Goal: Transaction & Acquisition: Download file/media

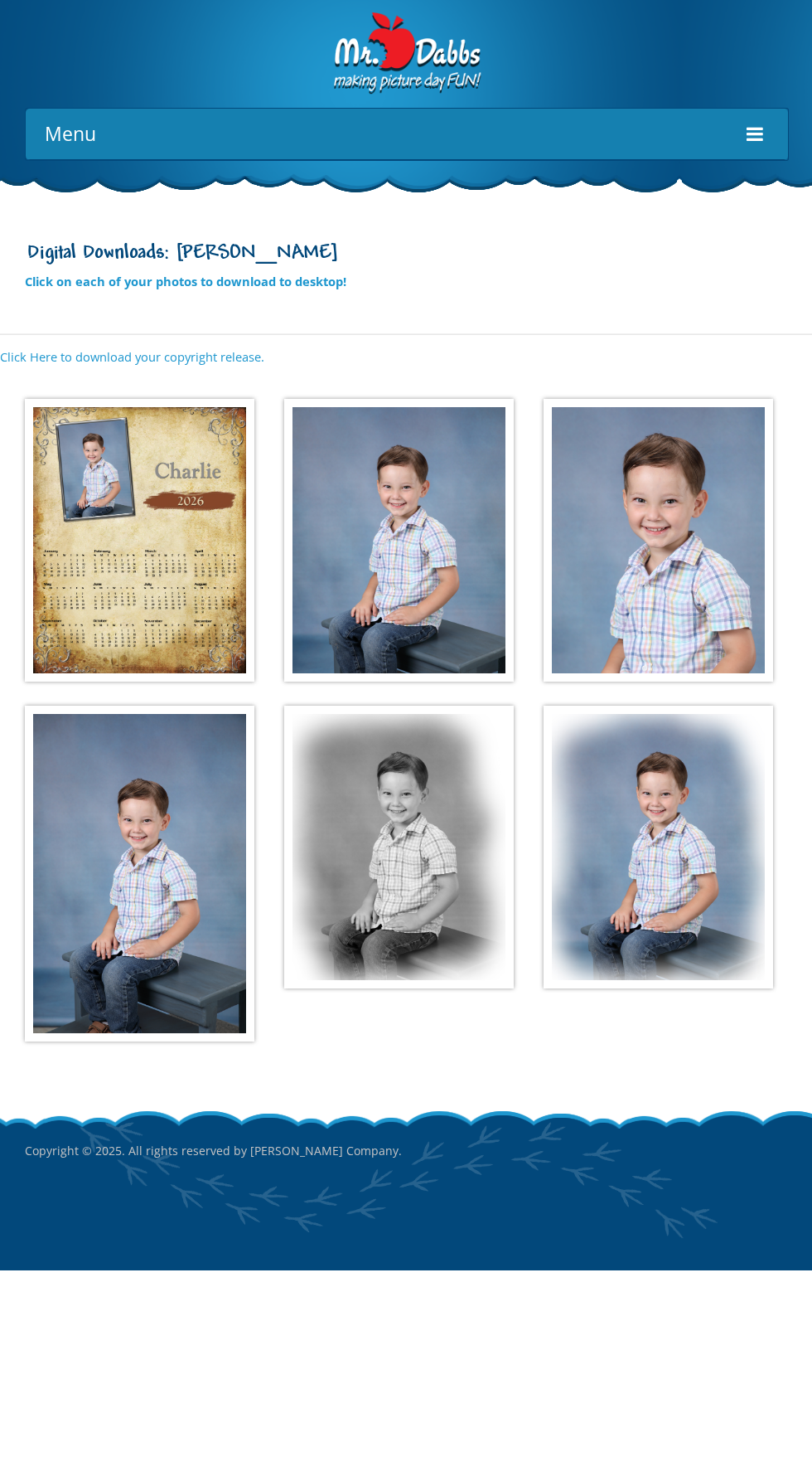
click at [182, 593] on img at bounding box center [140, 541] width 229 height 283
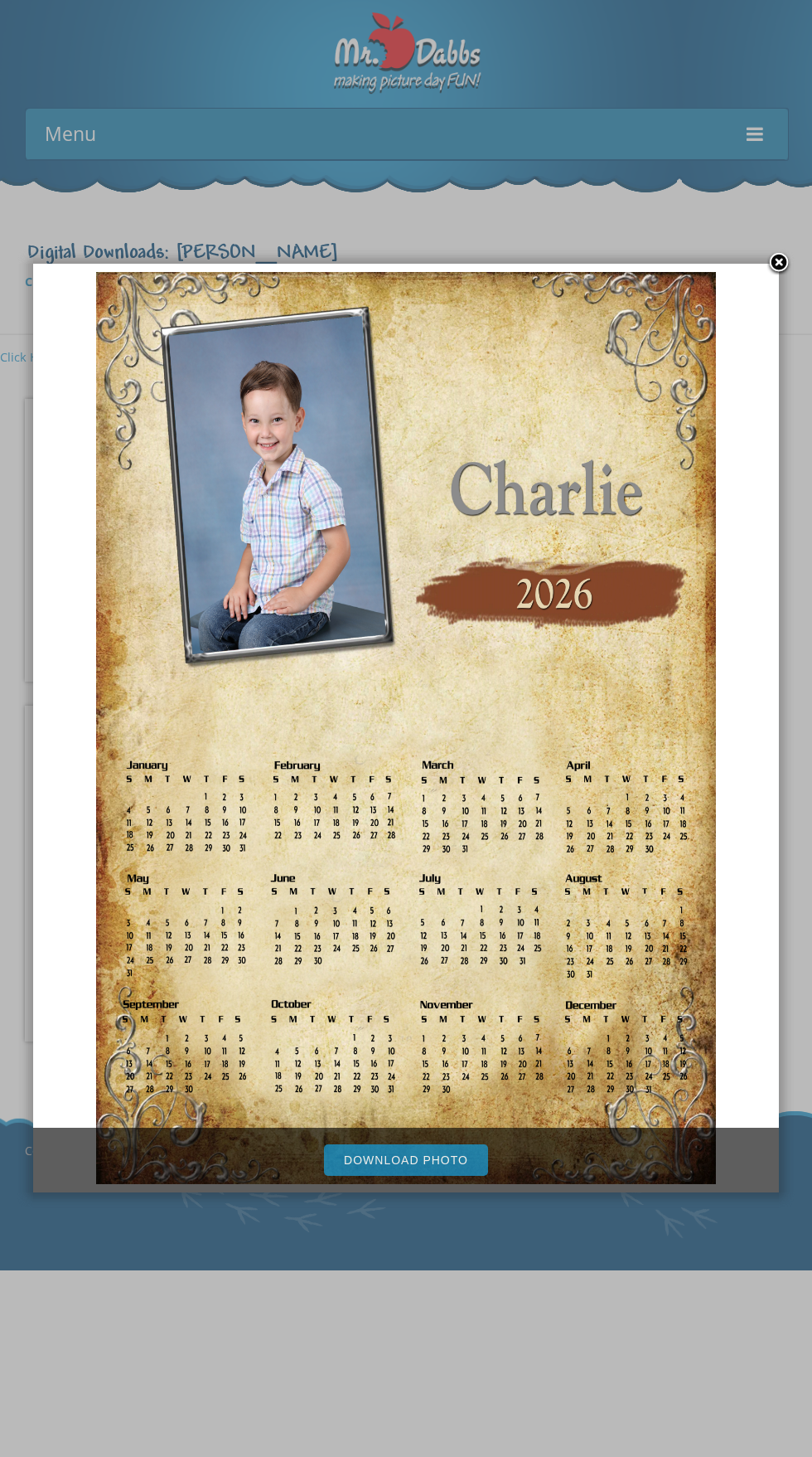
click at [435, 1160] on link "Download Photo" at bounding box center [406, 1160] width 164 height 32
click at [605, 1313] on div at bounding box center [406, 728] width 812 height 1457
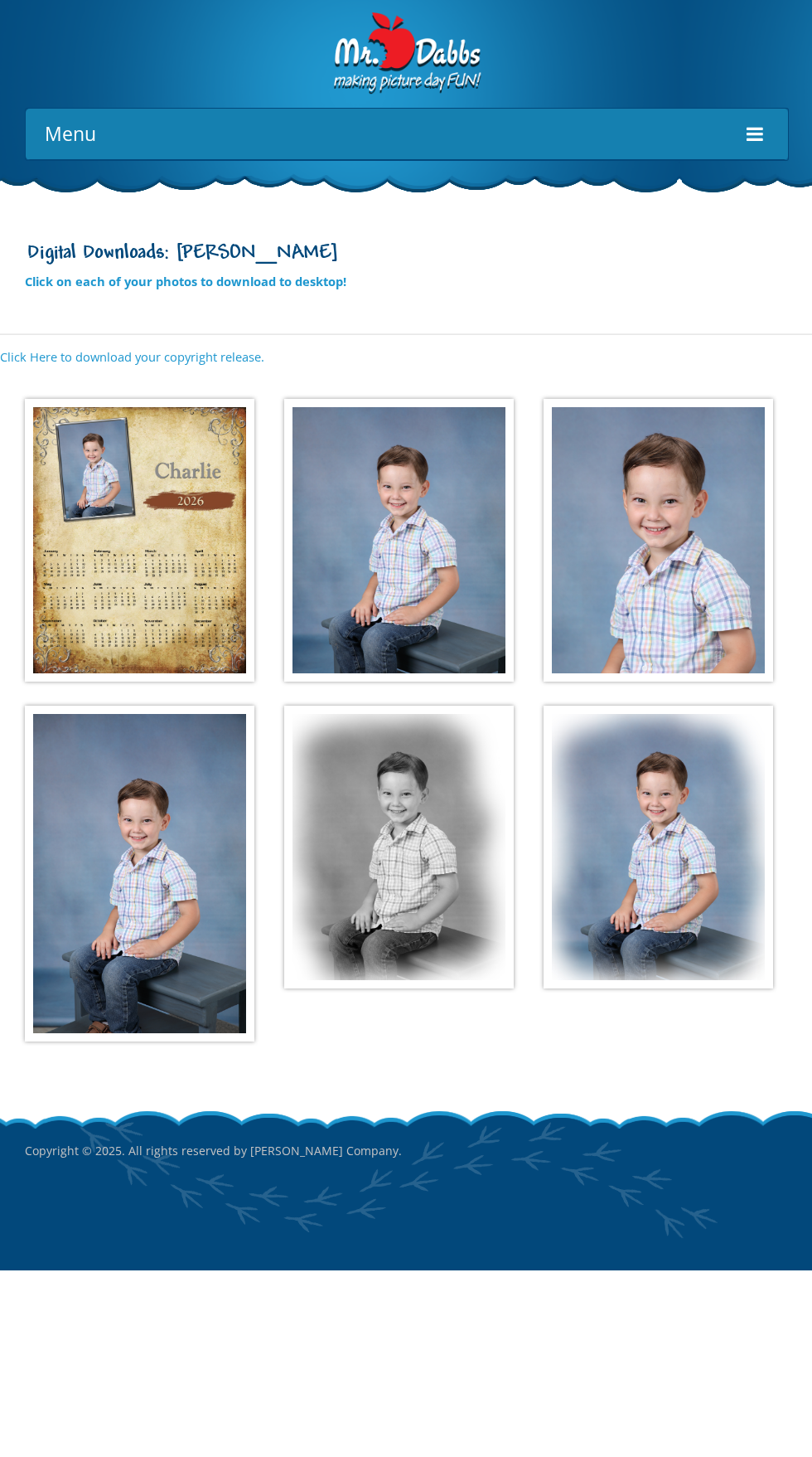
click at [414, 587] on img at bounding box center [398, 541] width 229 height 283
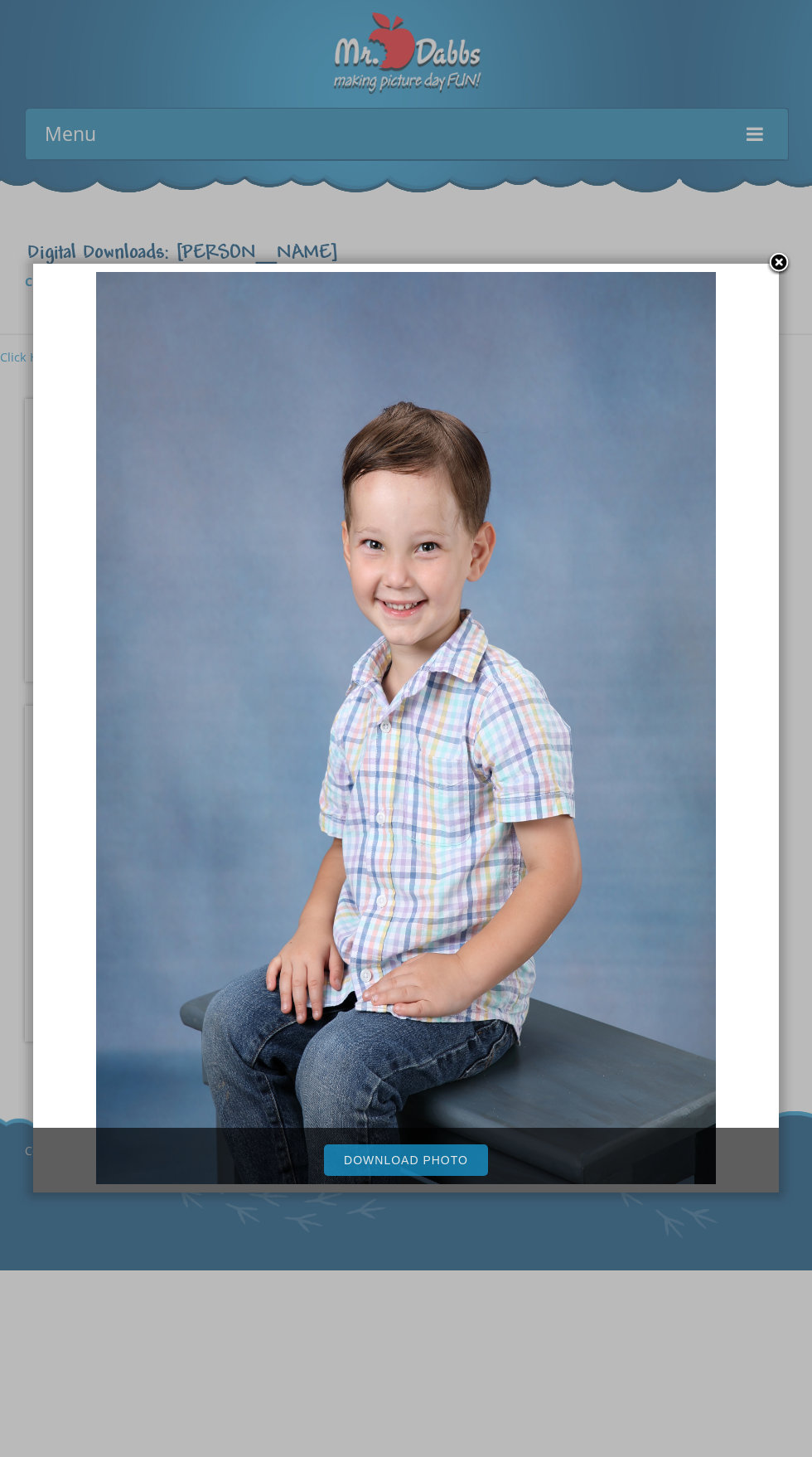
click at [435, 1176] on div "Download Photo" at bounding box center [406, 1159] width 746 height 65
click at [572, 1345] on div at bounding box center [406, 728] width 812 height 1457
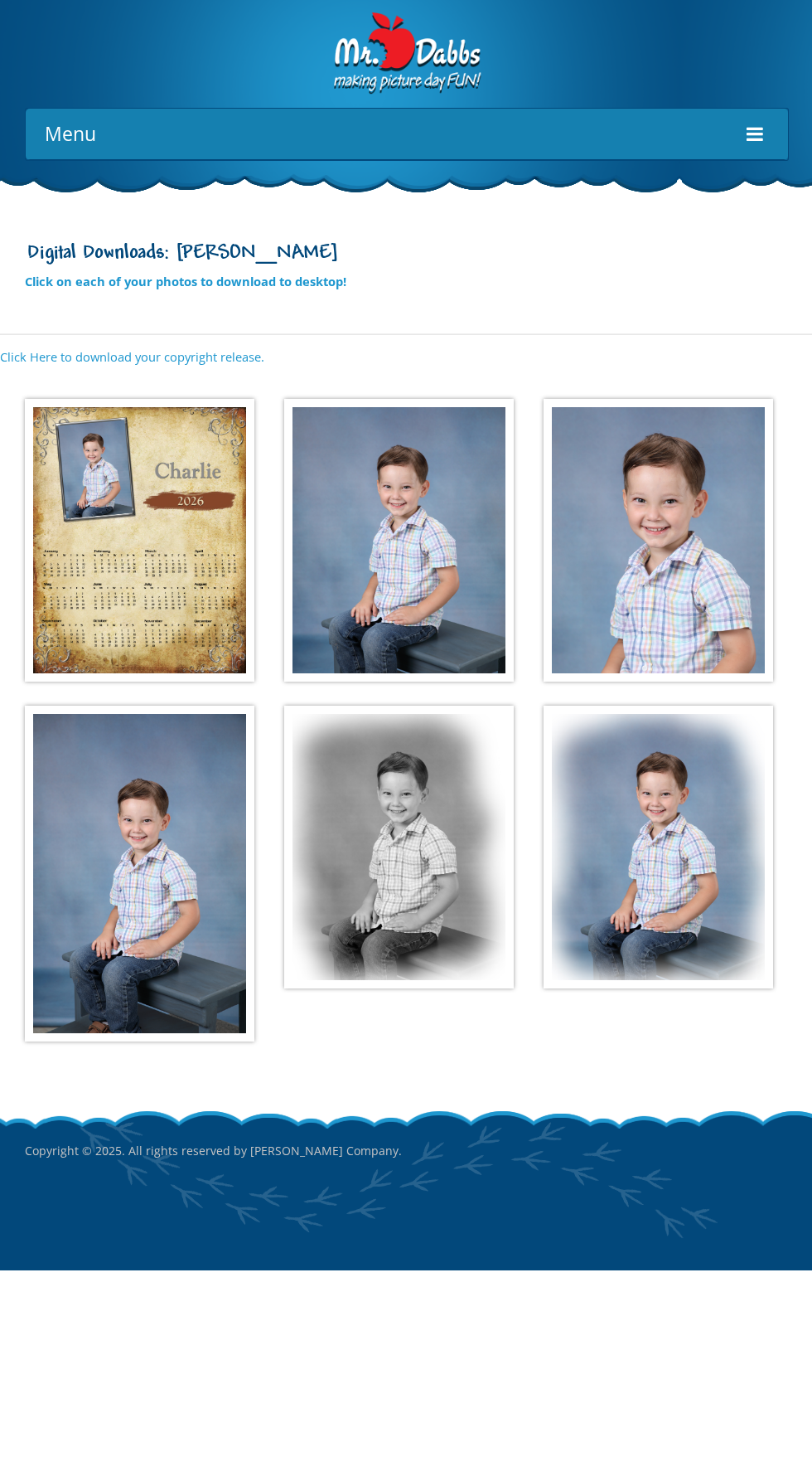
click at [689, 586] on img at bounding box center [657, 541] width 229 height 283
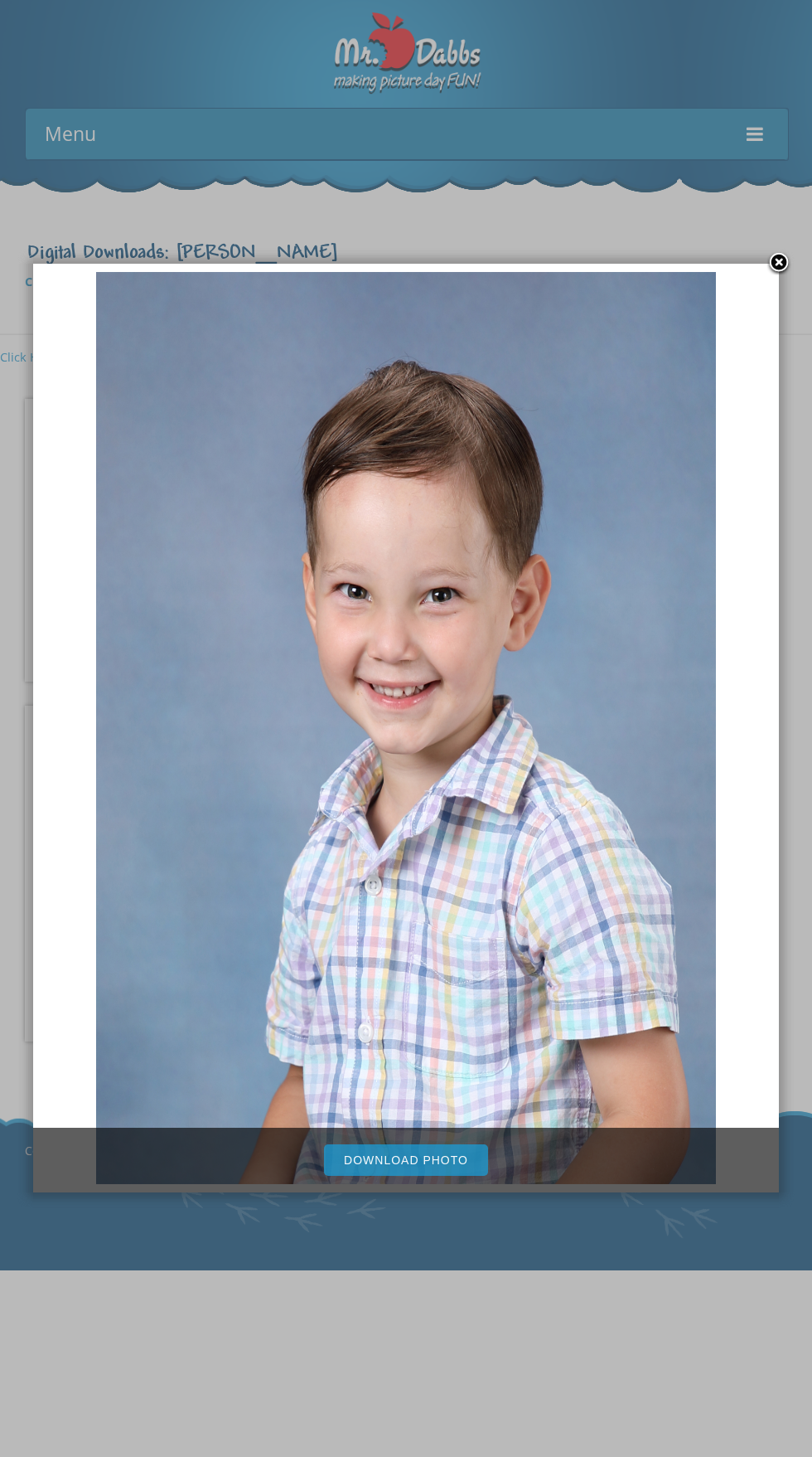
click at [436, 1176] on div "Download Photo" at bounding box center [406, 1159] width 746 height 65
click at [386, 1159] on link "Download Photo" at bounding box center [406, 1160] width 164 height 32
click at [598, 1382] on div at bounding box center [406, 728] width 812 height 1457
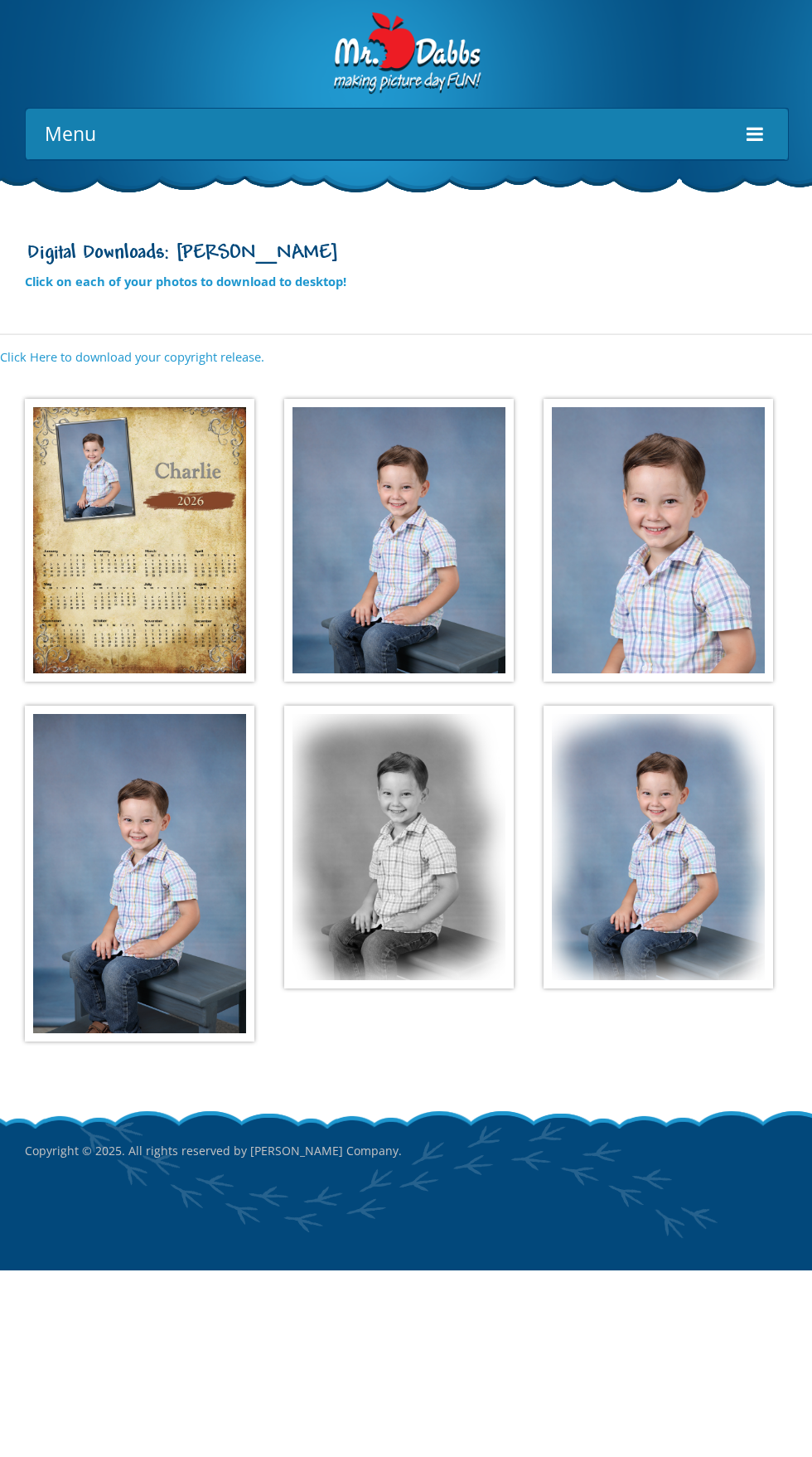
click at [174, 897] on img at bounding box center [140, 873] width 229 height 335
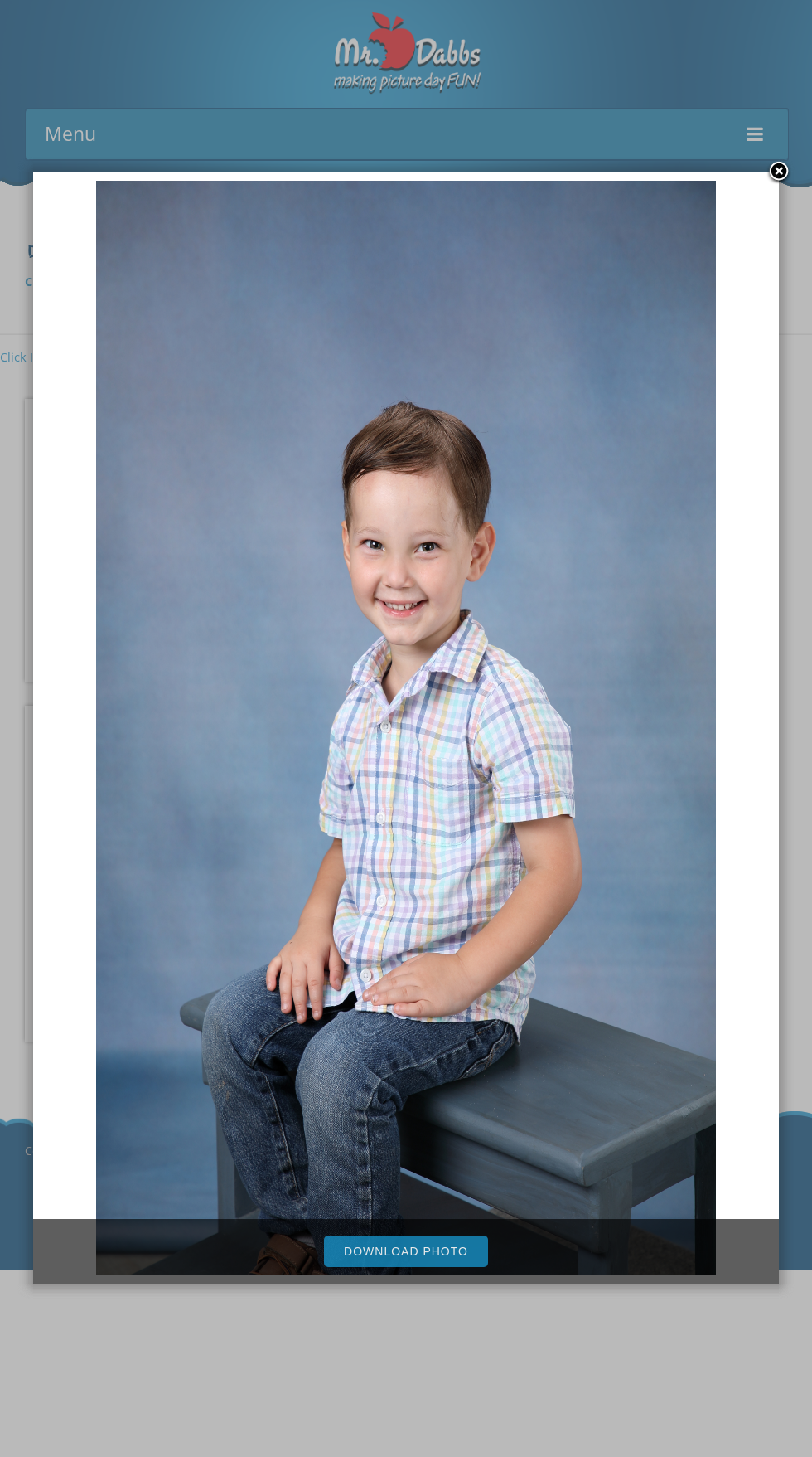
click at [441, 1256] on link "Download Photo" at bounding box center [406, 1251] width 164 height 32
click at [801, 181] on div at bounding box center [406, 728] width 812 height 1457
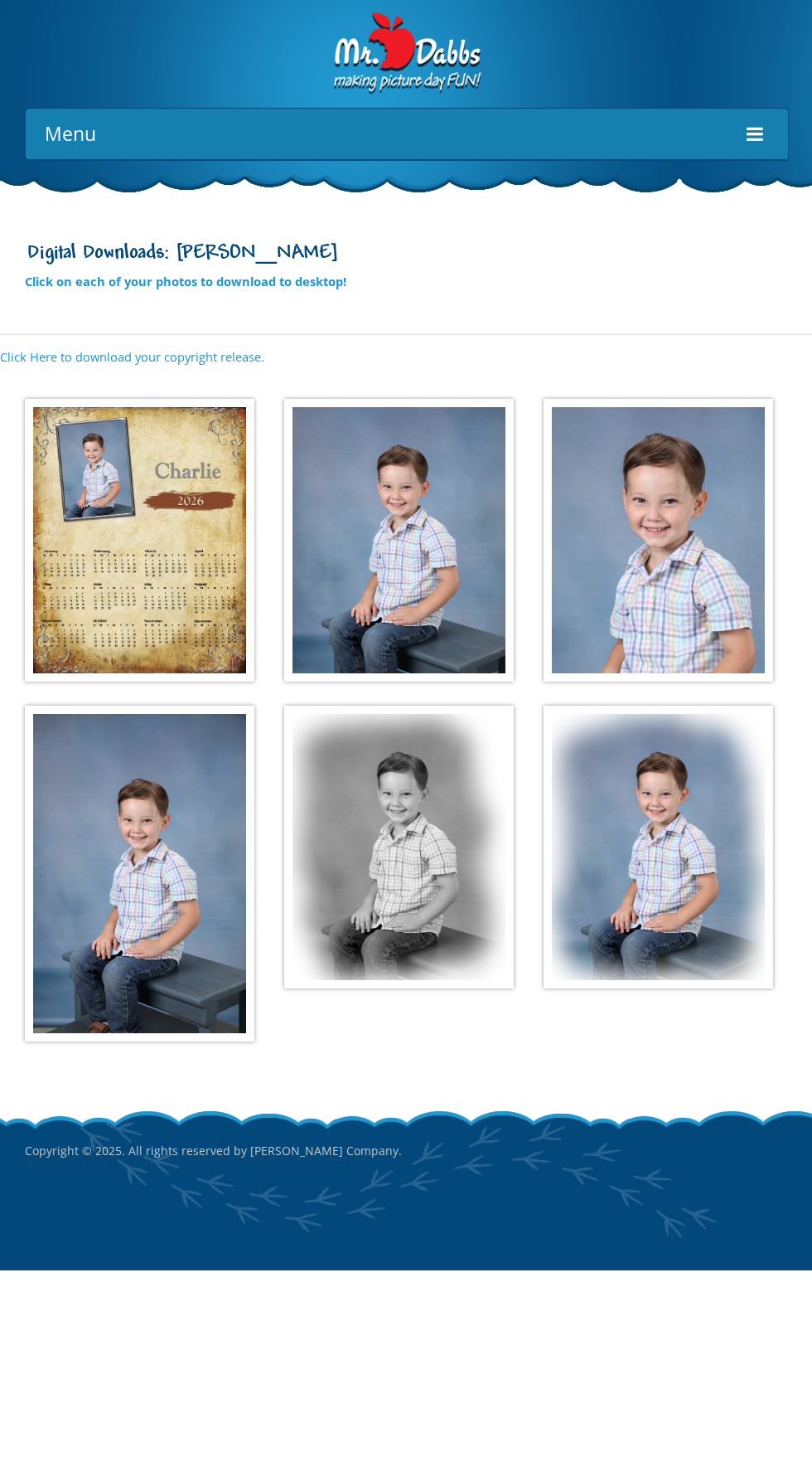
click at [433, 881] on img at bounding box center [398, 847] width 229 height 283
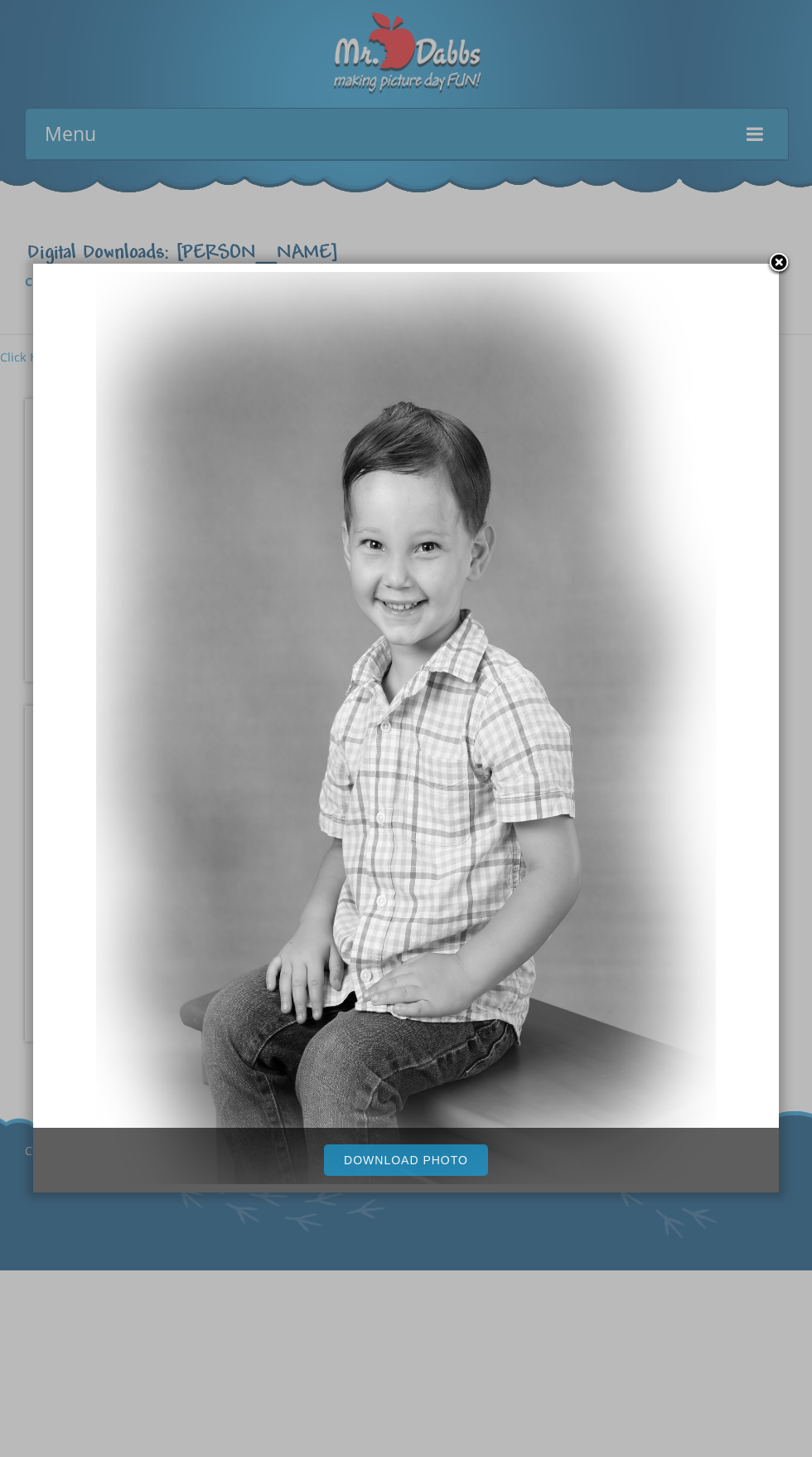
click at [434, 1154] on link "Download Photo" at bounding box center [406, 1160] width 164 height 32
click at [496, 1375] on div at bounding box center [406, 728] width 812 height 1457
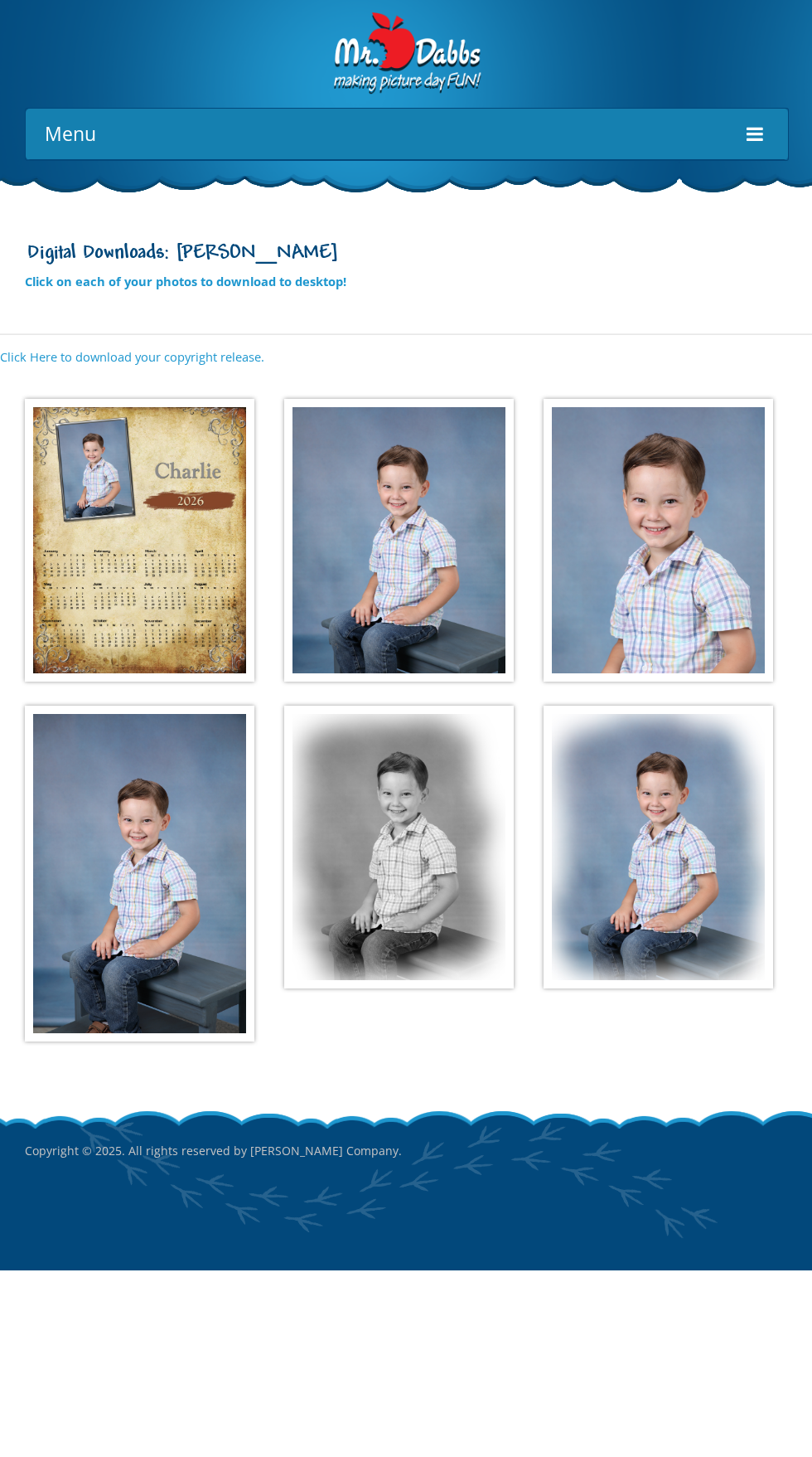
click at [701, 891] on img at bounding box center [657, 847] width 229 height 283
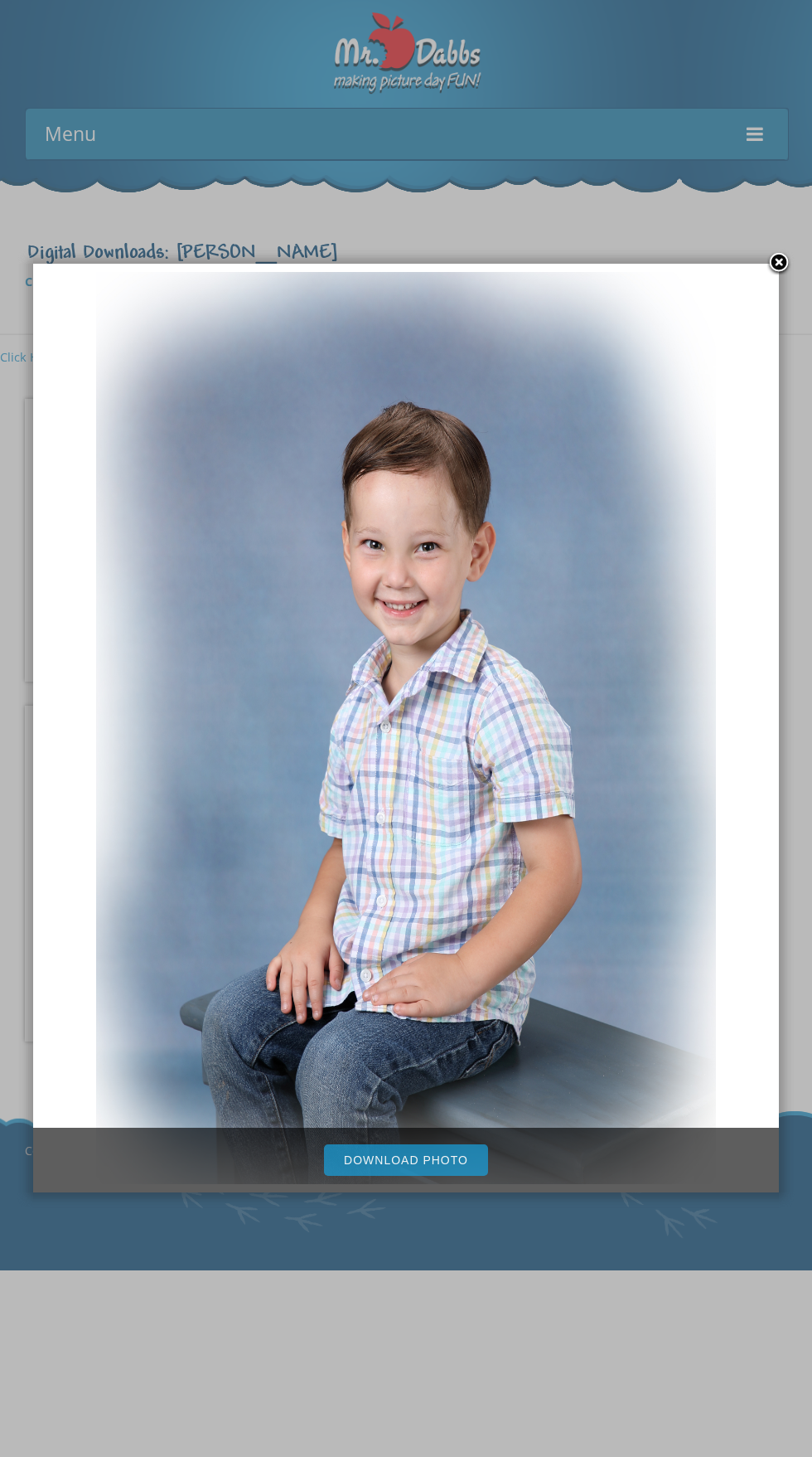
click at [436, 1159] on link "Download Photo" at bounding box center [406, 1160] width 164 height 32
